Goal: Information Seeking & Learning: Learn about a topic

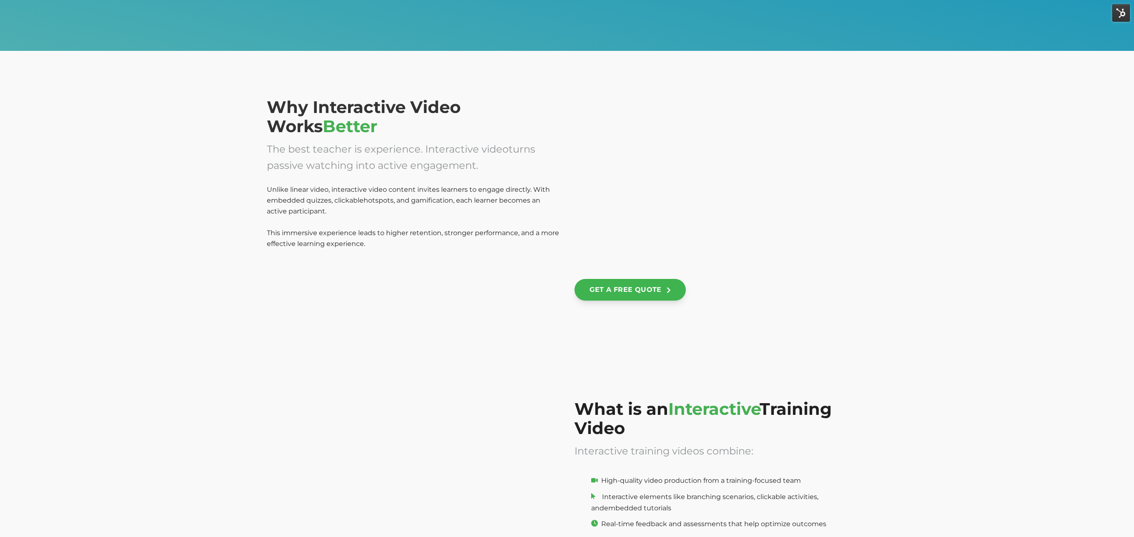
scroll to position [545, 0]
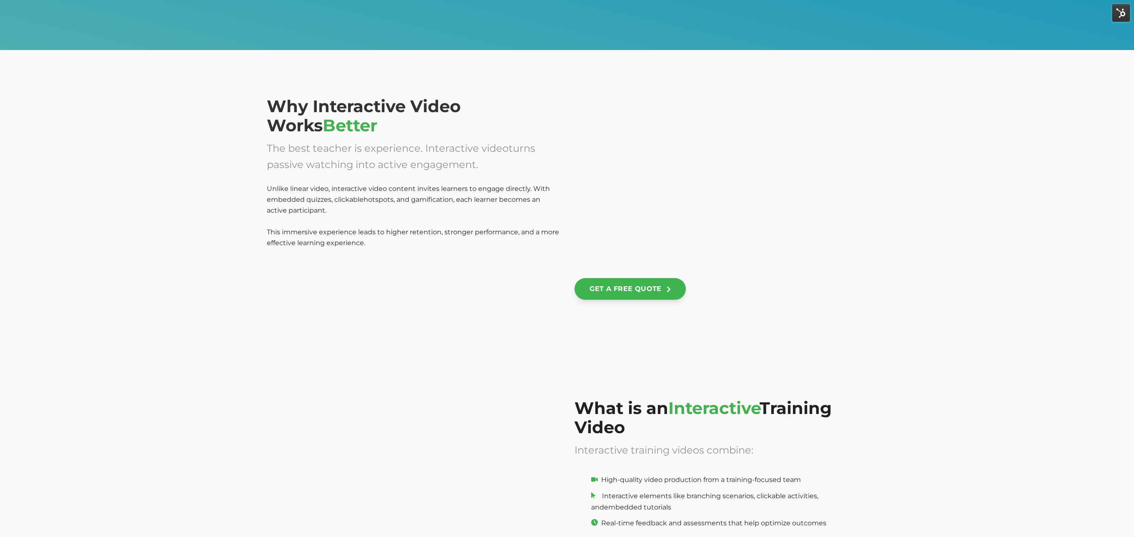
click at [311, 285] on div at bounding box center [338, 322] width 143 height 120
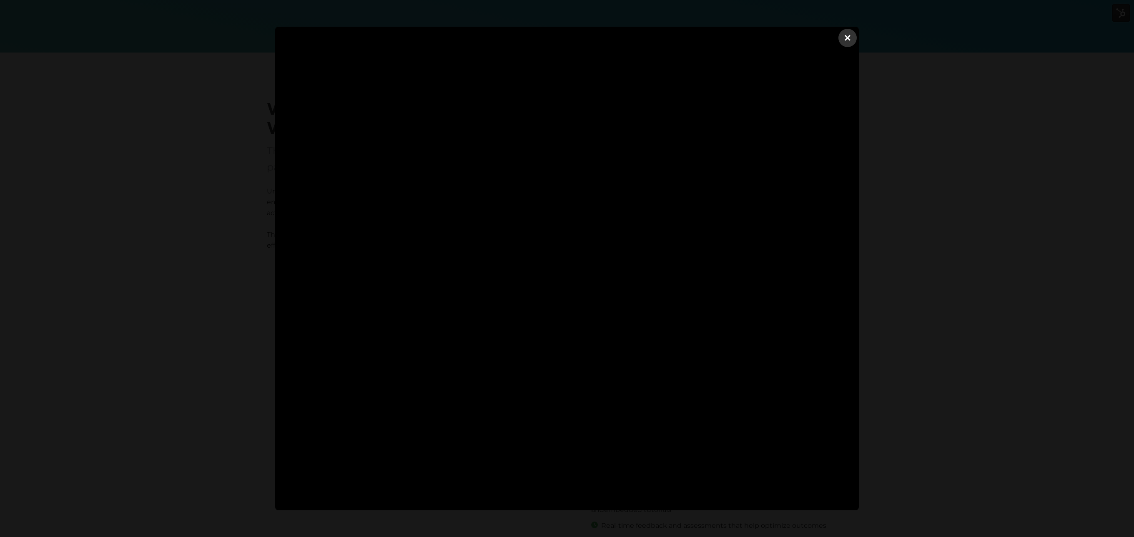
scroll to position [542, 0]
